Goal: Transaction & Acquisition: Download file/media

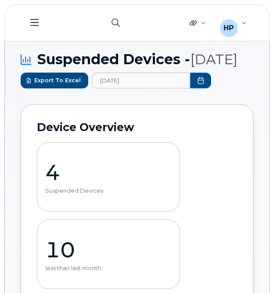
click at [110, 29] on button "button" at bounding box center [116, 22] width 28 height 25
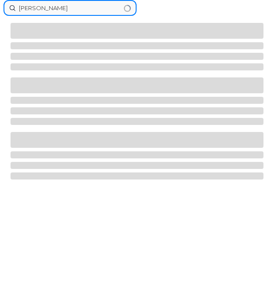
type input "[PERSON_NAME]"
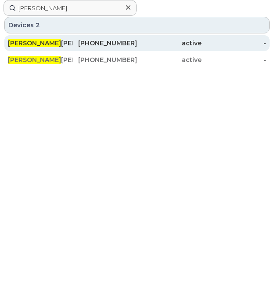
click at [84, 42] on div "[PHONE_NUMBER]" at bounding box center [105, 43] width 65 height 9
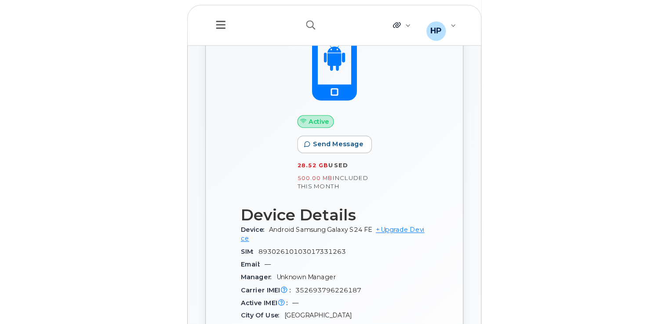
scroll to position [364, 0]
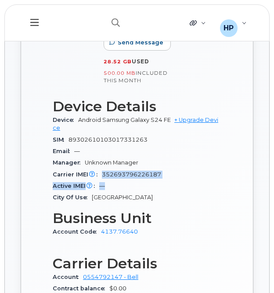
drag, startPoint x: 103, startPoint y: 181, endPoint x: 148, endPoint y: 187, distance: 45.7
click at [148, 187] on section "Device Details Device Android Samsung Galaxy S24 FE + Upgrade Device SIM [TECHN…" at bounding box center [137, 150] width 169 height 105
click at [149, 192] on div "Active IMEI Active IMEI is refreshed daily with a delay of up to 48 hours follo…" at bounding box center [137, 185] width 169 height 11
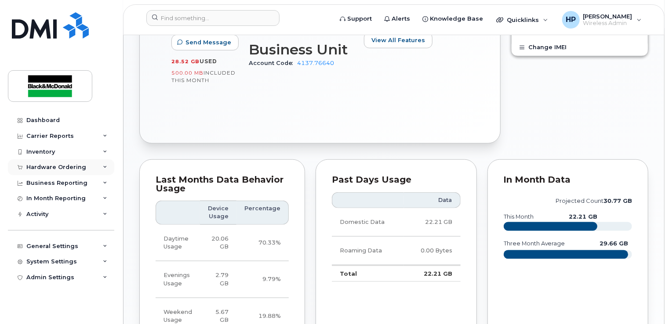
click at [86, 170] on div "Hardware Ordering" at bounding box center [61, 168] width 106 height 16
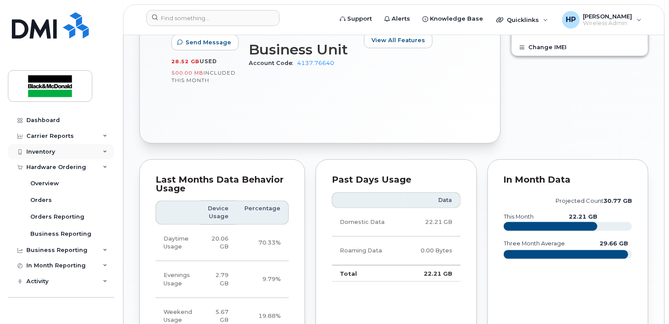
click at [84, 150] on div "Inventory" at bounding box center [61, 152] width 106 height 16
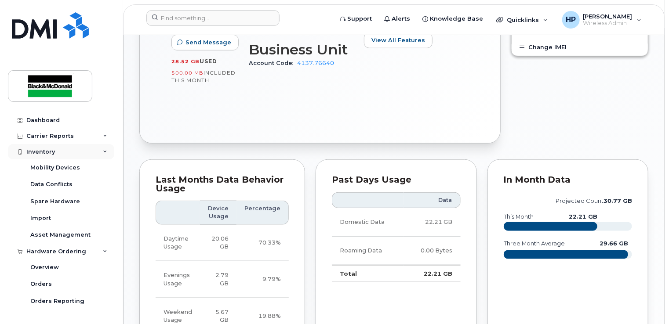
click at [86, 154] on div "Inventory" at bounding box center [61, 152] width 106 height 16
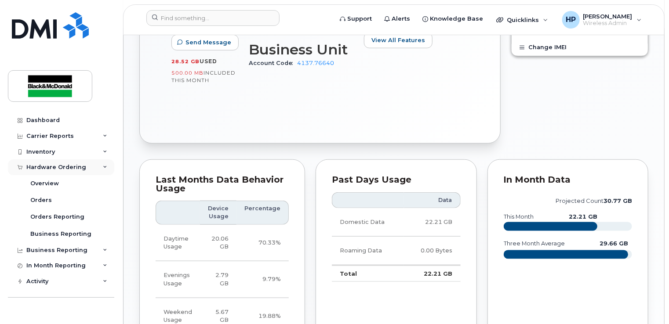
click at [87, 169] on div "Hardware Ordering" at bounding box center [61, 168] width 106 height 16
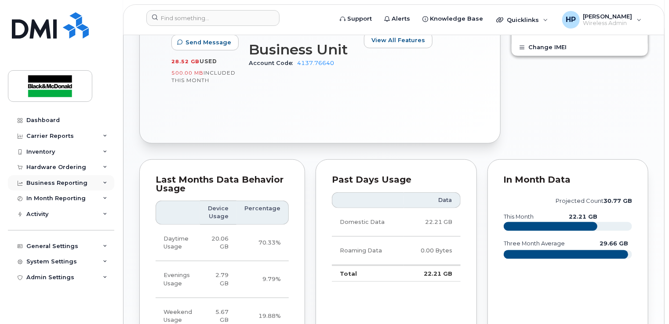
click at [84, 185] on div "Business Reporting" at bounding box center [61, 183] width 106 height 16
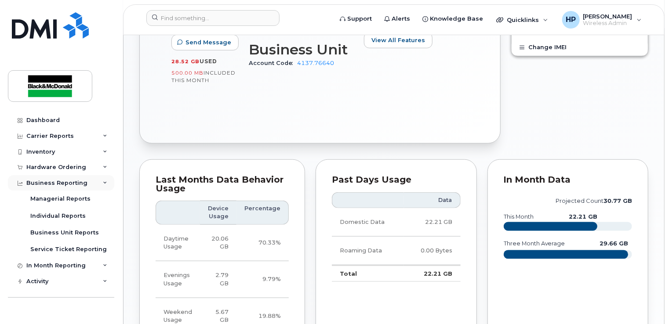
click at [91, 184] on div "Business Reporting" at bounding box center [61, 183] width 106 height 16
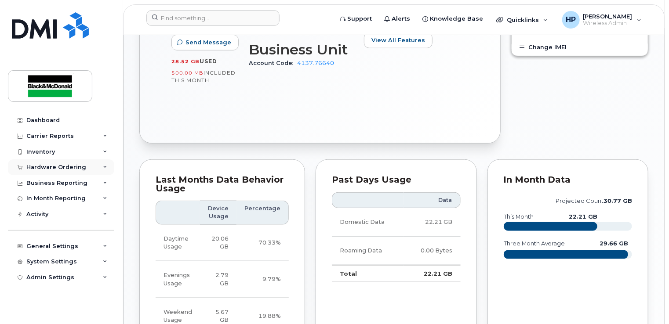
click at [82, 165] on div "Hardware Ordering" at bounding box center [56, 167] width 60 height 7
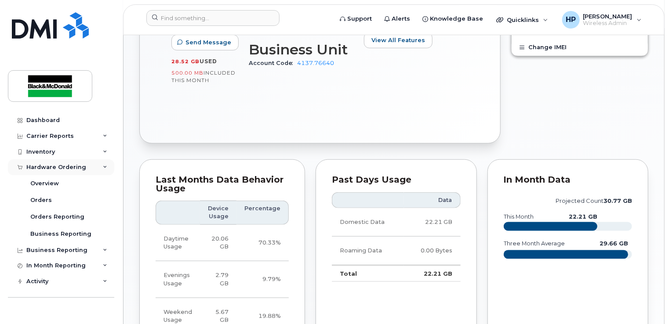
click at [68, 168] on div "Hardware Ordering" at bounding box center [56, 167] width 60 height 7
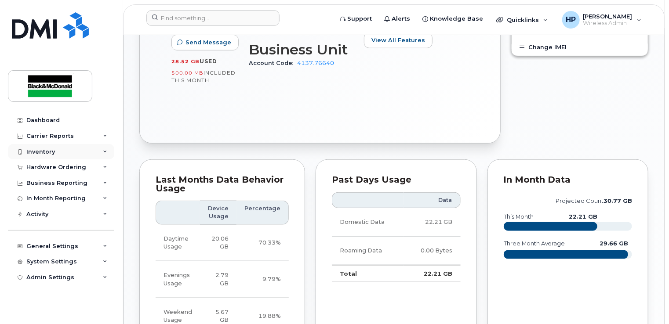
click at [67, 152] on div "Inventory" at bounding box center [61, 152] width 106 height 16
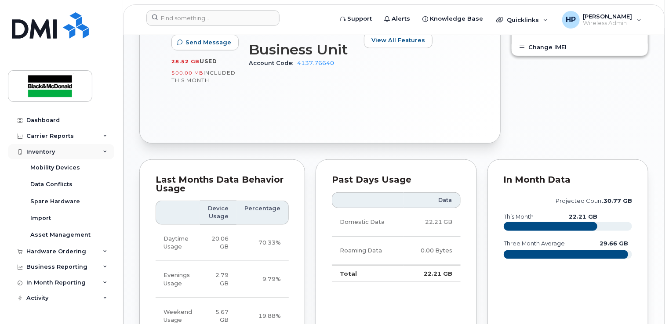
click at [63, 149] on div "Inventory" at bounding box center [61, 152] width 106 height 16
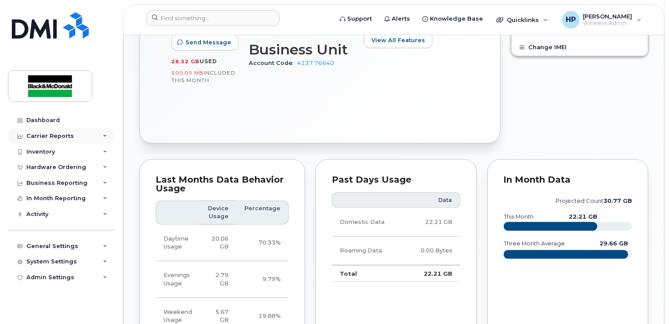
click at [71, 133] on div "Carrier Reports" at bounding box center [61, 136] width 106 height 16
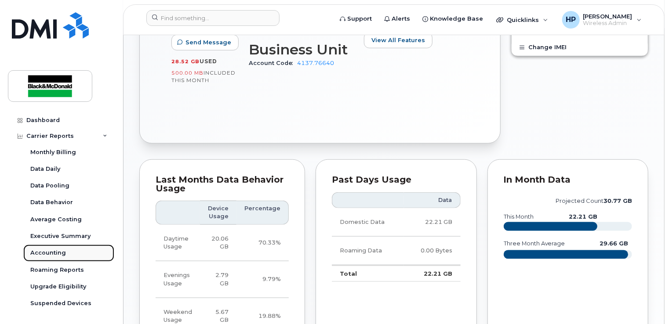
click at [65, 254] on link "Accounting" at bounding box center [68, 253] width 91 height 17
click at [54, 252] on div "Accounting" at bounding box center [48, 253] width 36 height 8
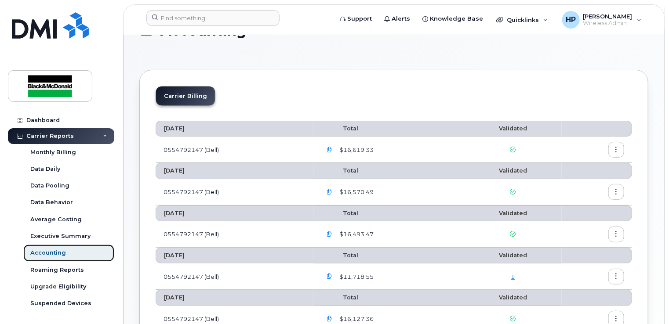
scroll to position [44, 0]
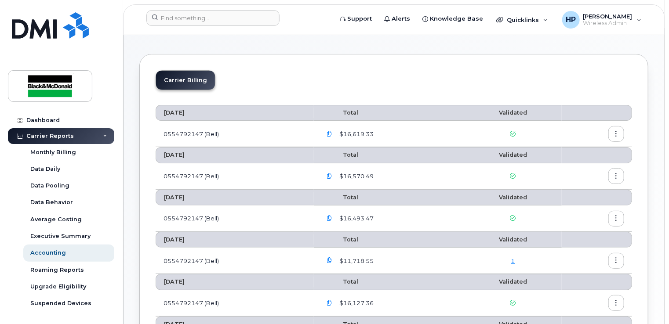
click at [274, 134] on button "button" at bounding box center [330, 134] width 16 height 16
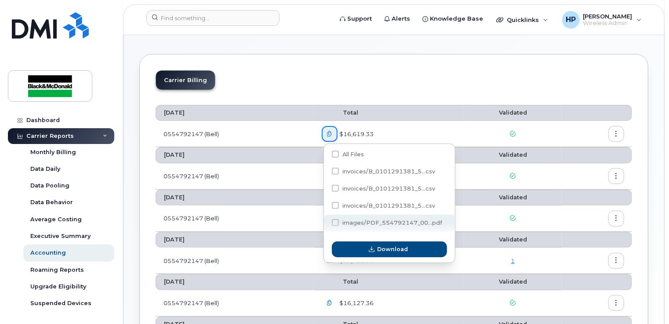
click at [274, 223] on span "images/PDF_554792147_00...pdf" at bounding box center [392, 223] width 100 height 7
click at [274, 223] on input "images/PDF_554792147_00...pdf" at bounding box center [323, 223] width 4 height 4
checkbox input "true"
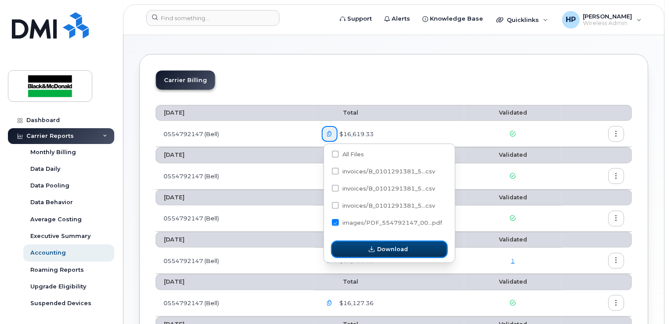
click at [274, 257] on button "Download" at bounding box center [389, 250] width 115 height 16
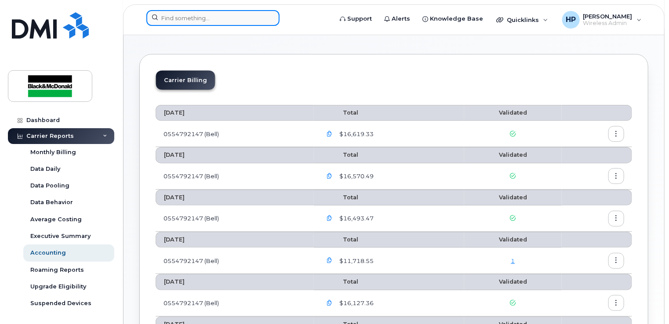
click at [172, 17] on input at bounding box center [212, 18] width 133 height 16
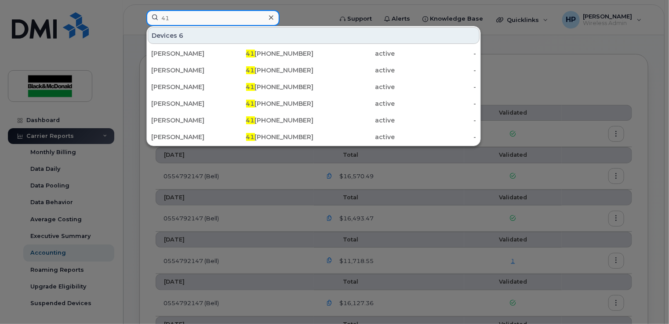
type input "4"
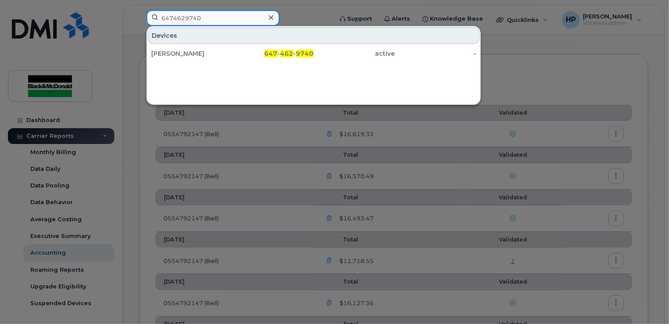
type input "6474629740"
click at [274, 61] on div at bounding box center [334, 162] width 669 height 324
